Goal: Task Accomplishment & Management: Manage account settings

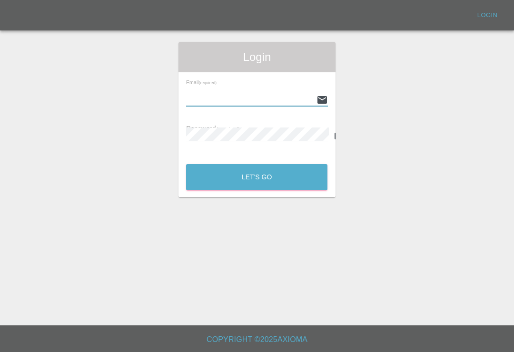
scroll to position [-94, 0]
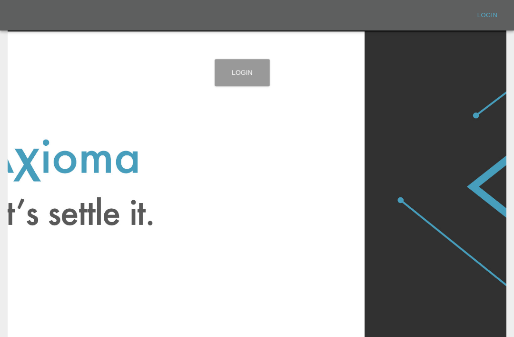
click at [257, 74] on link "Login" at bounding box center [242, 72] width 55 height 27
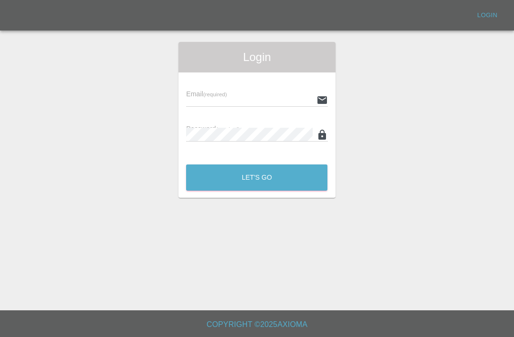
click at [255, 104] on input "text" at bounding box center [249, 100] width 126 height 14
type input "[EMAIL_ADDRESS][DOMAIN_NAME]"
click at [257, 177] on button "Let's Go" at bounding box center [256, 177] width 141 height 26
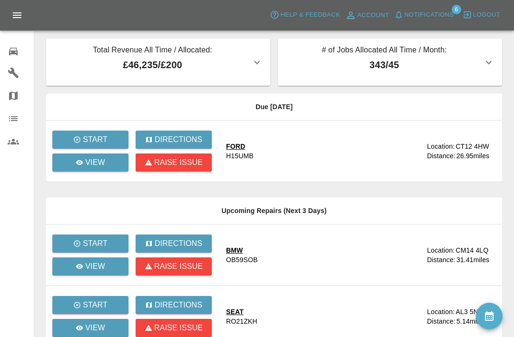
scroll to position [12, 0]
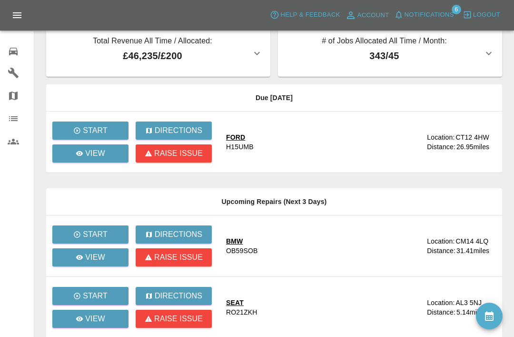
click at [404, 20] on button "Notifications" at bounding box center [424, 15] width 65 height 15
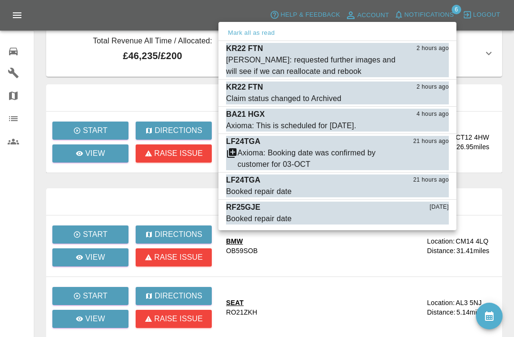
click at [274, 66] on div "[PERSON_NAME]: requested further images and will see if we can reallocate and r…" at bounding box center [313, 65] width 175 height 23
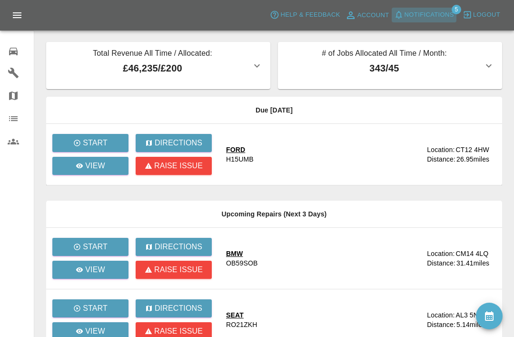
click at [406, 16] on span "Notifications" at bounding box center [430, 15] width 50 height 11
click at [417, 13] on span "Notifications" at bounding box center [430, 15] width 50 height 11
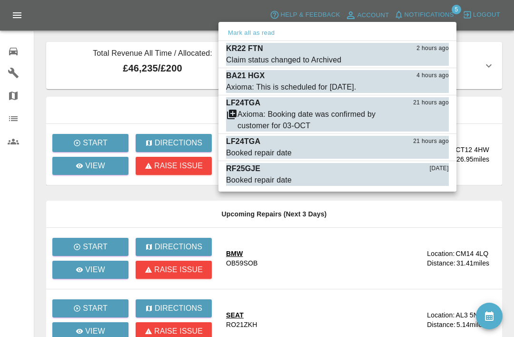
click at [433, 61] on button "Mark as read" at bounding box center [428, 60] width 42 height 11
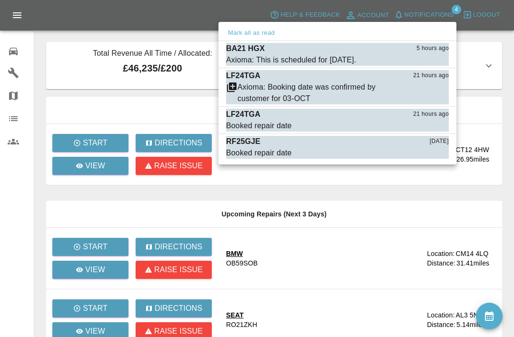
click at [511, 81] on div at bounding box center [257, 168] width 514 height 337
